Goal: Information Seeking & Learning: Find specific fact

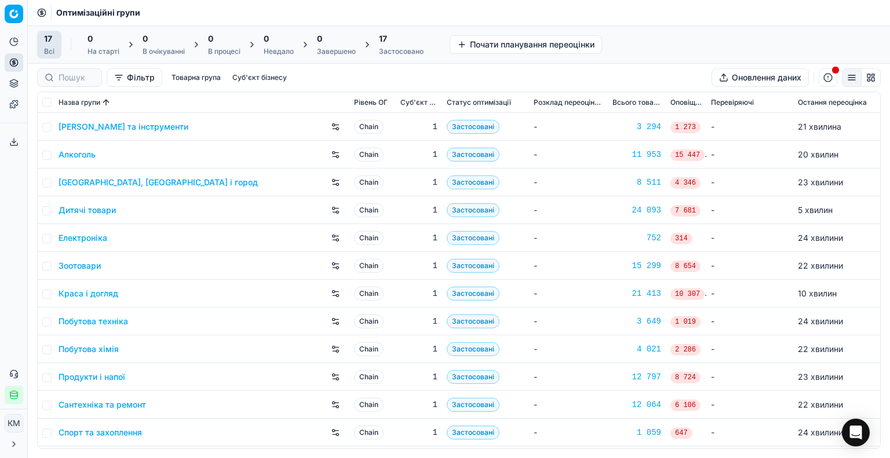
click at [91, 295] on link "Краса і догляд" at bounding box center [89, 294] width 60 height 12
click at [112, 347] on link "Побутова хімія" at bounding box center [89, 350] width 60 height 12
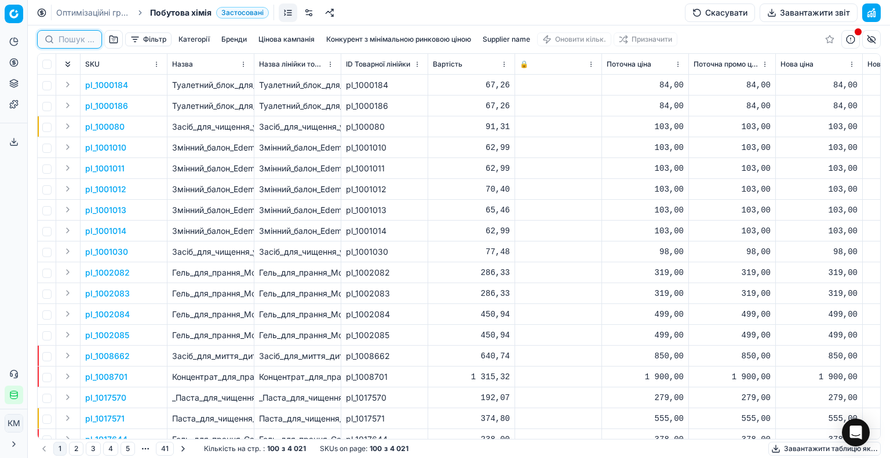
click at [84, 41] on input at bounding box center [77, 40] width 36 height 12
paste input "589913"
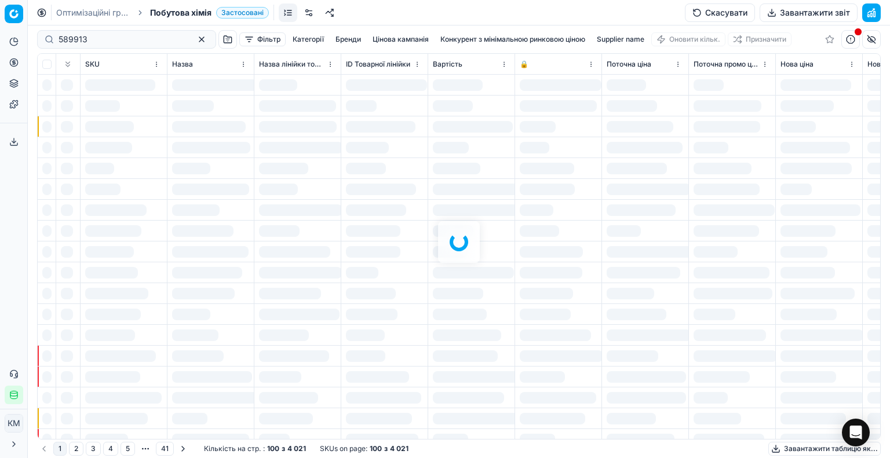
click at [68, 39] on div "589913 Фільтр Категорії [PERSON_NAME] кампанія Конкурент з мінімальною ринковою…" at bounding box center [459, 241] width 862 height 433
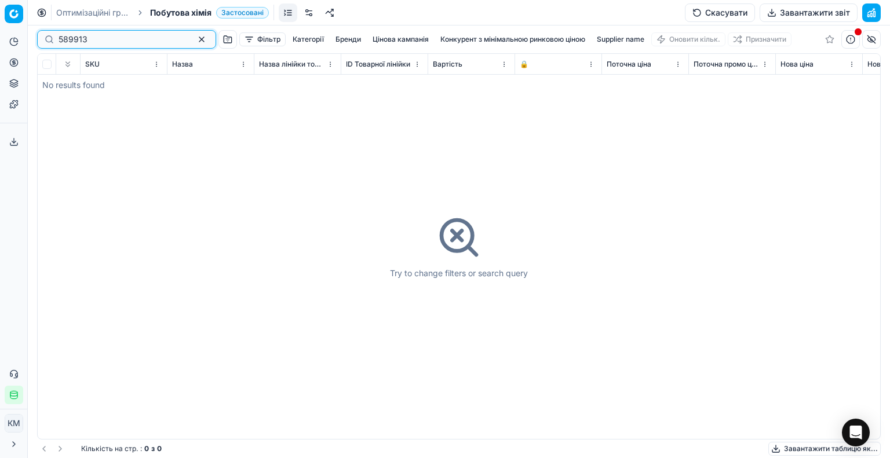
click at [68, 39] on input "589913" at bounding box center [122, 40] width 127 height 12
click at [112, 39] on input "589913" at bounding box center [122, 40] width 127 height 12
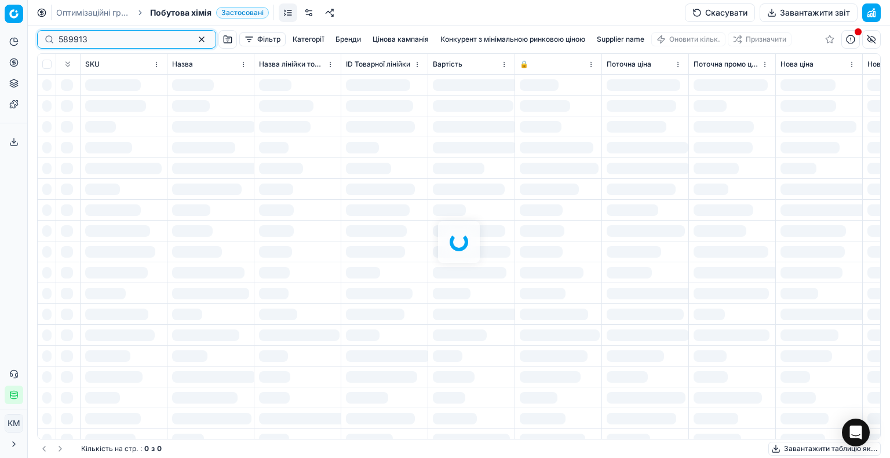
type input "589913"
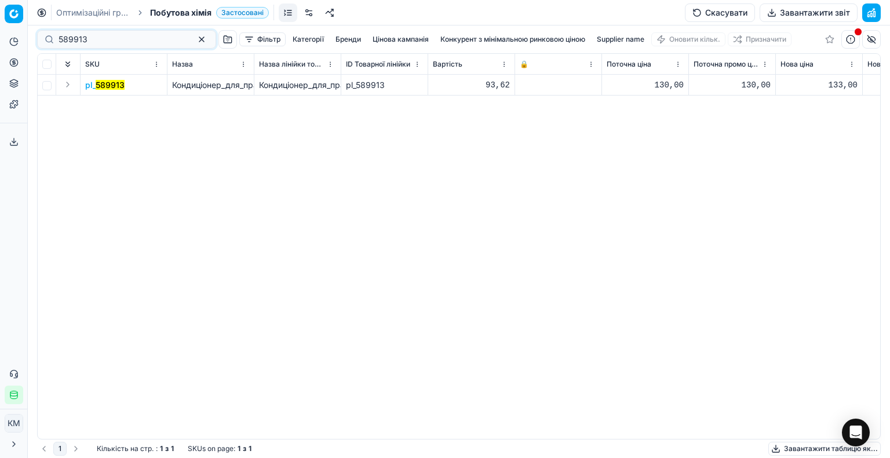
click at [121, 85] on mark "589913" at bounding box center [110, 85] width 29 height 10
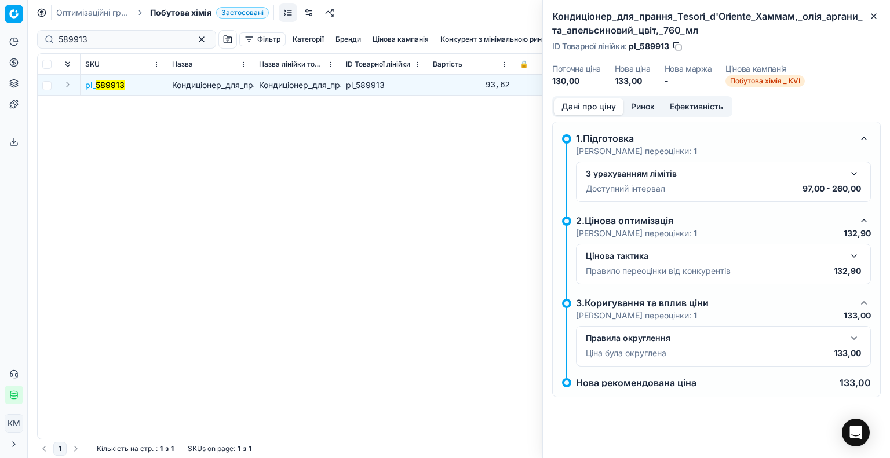
click at [859, 340] on button "button" at bounding box center [854, 338] width 14 height 14
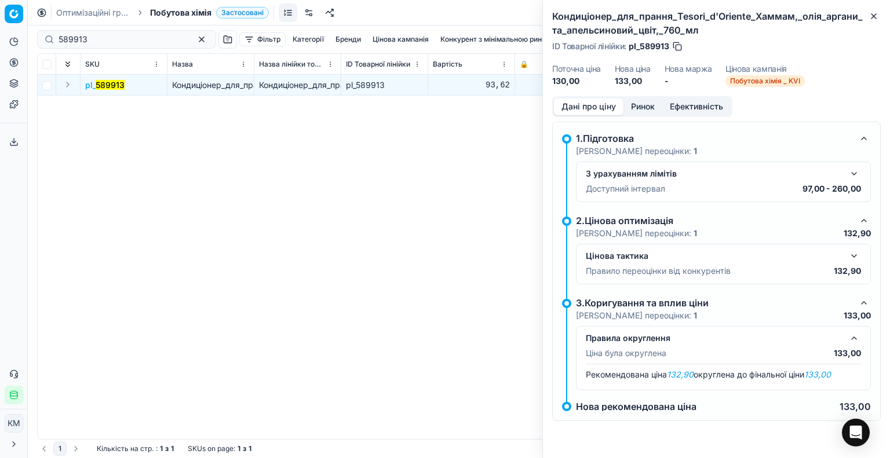
click at [855, 256] on button "button" at bounding box center [854, 256] width 14 height 14
